Goal: Task Accomplishment & Management: Use online tool/utility

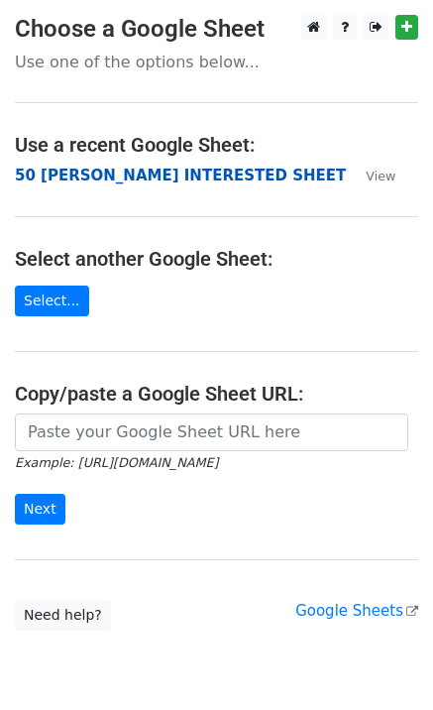
click at [138, 172] on strong "50 KEVIN INTERESTED SHEET" at bounding box center [180, 176] width 331 height 18
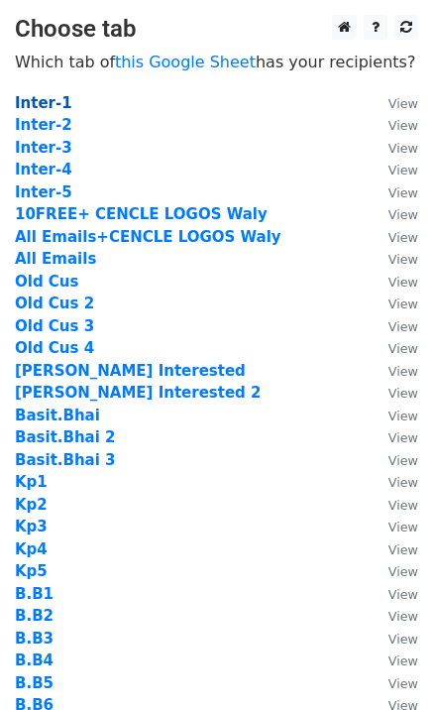
click at [56, 100] on strong "Inter-1" at bounding box center [44, 103] width 58 height 18
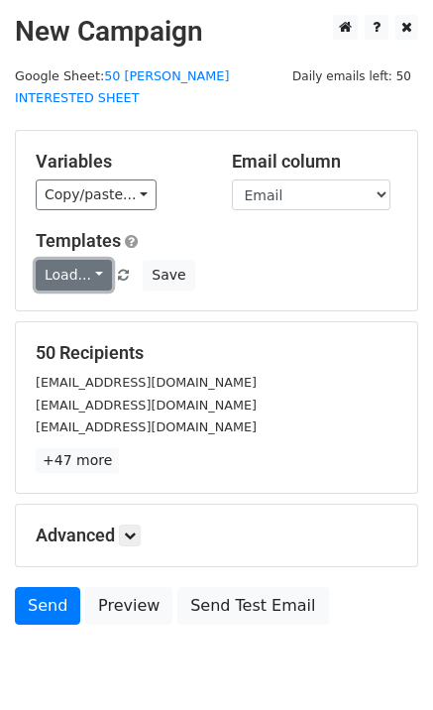
click at [82, 260] on link "Load..." at bounding box center [74, 275] width 76 height 31
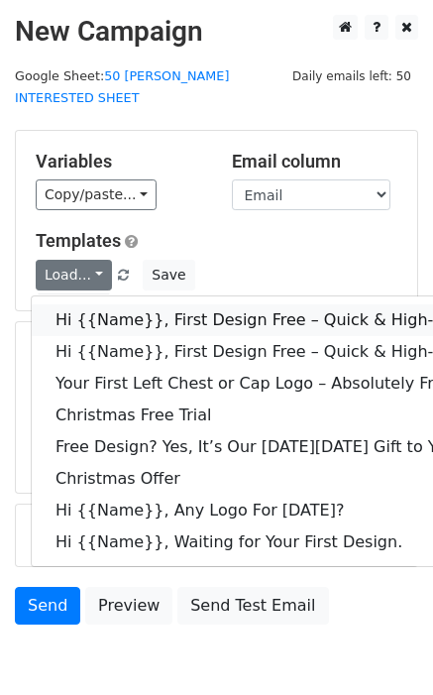
click at [129, 304] on link "Hi {{Name}}, First Design Free – Quick & High-Quality Digitizing!" at bounding box center [316, 320] width 569 height 32
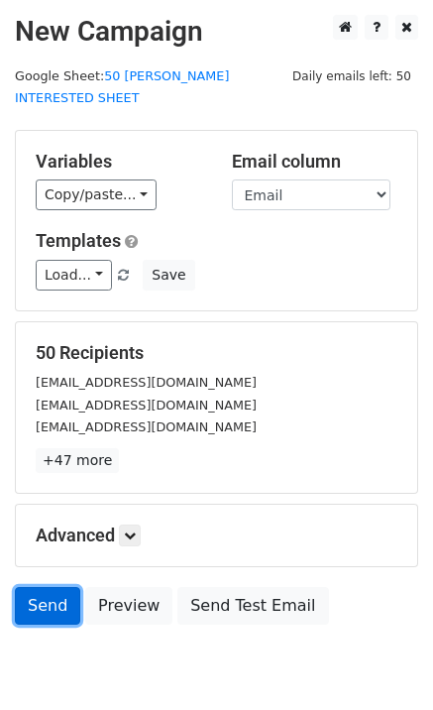
click at [42, 587] on link "Send" at bounding box center [47, 606] width 65 height 38
